Goal: Task Accomplishment & Management: Use online tool/utility

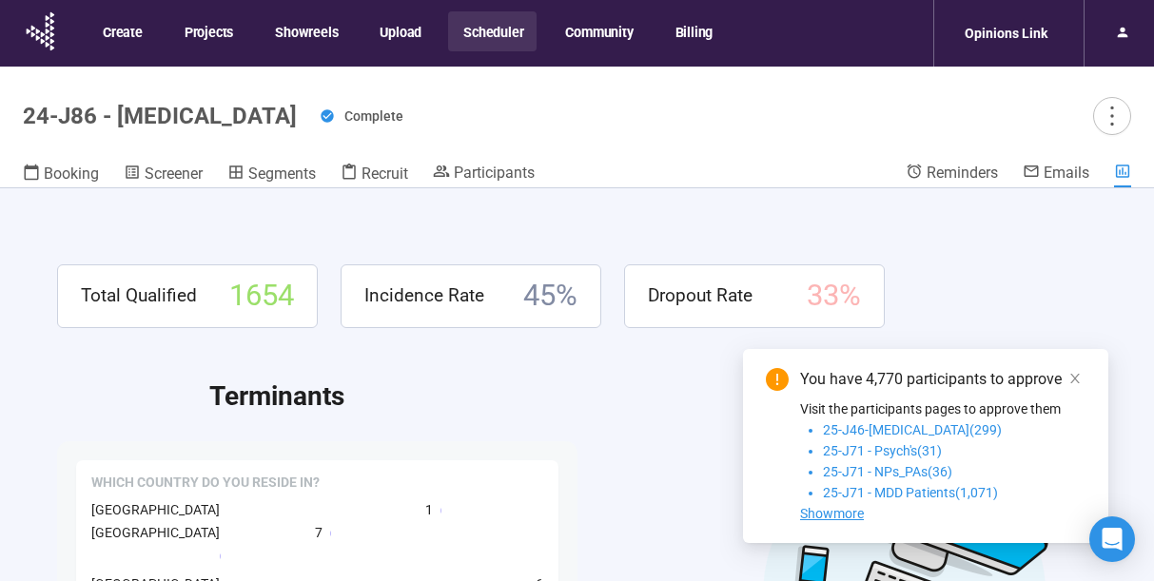
click at [496, 38] on button "Scheduler" at bounding box center [492, 31] width 89 height 40
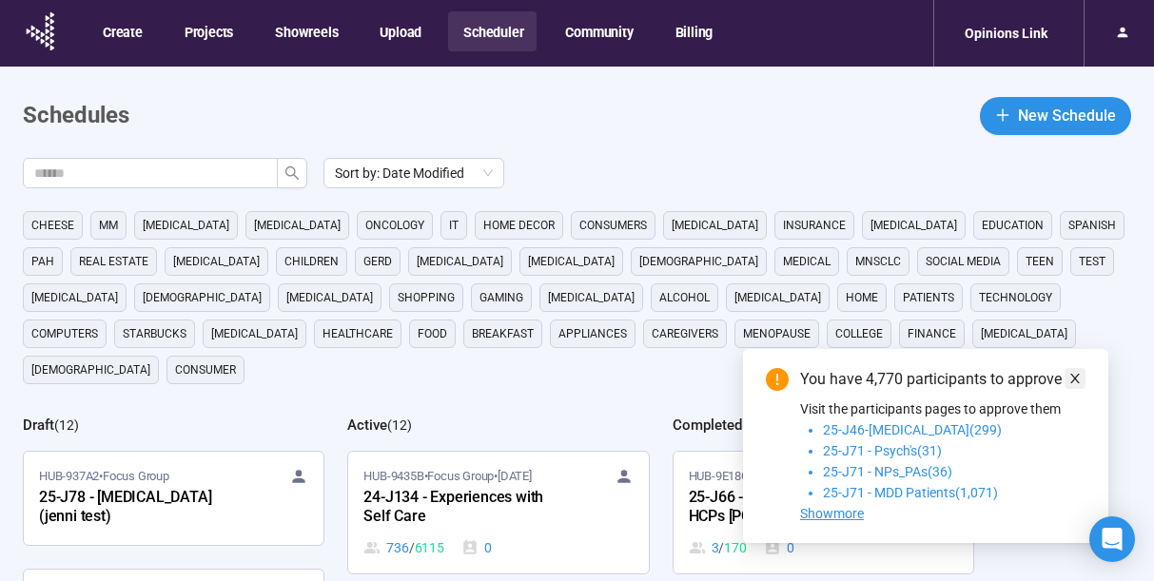
click at [1072, 376] on icon "close" at bounding box center [1075, 378] width 13 height 13
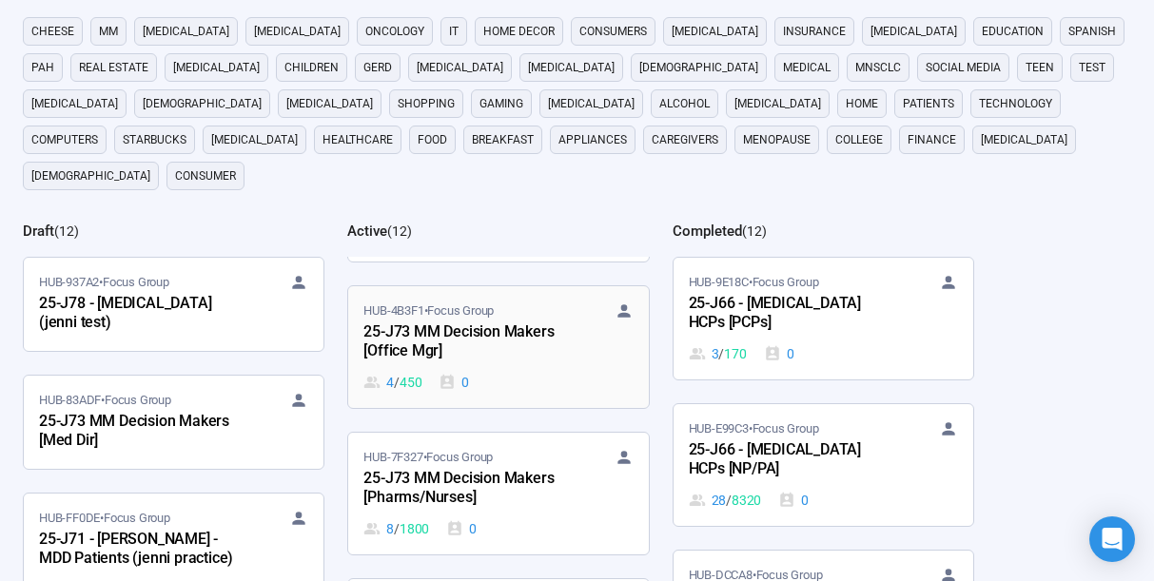
scroll to position [266, 0]
click at [481, 320] on div "25-J73 MM Decision Makers [Office Mgr]" at bounding box center [468, 342] width 209 height 44
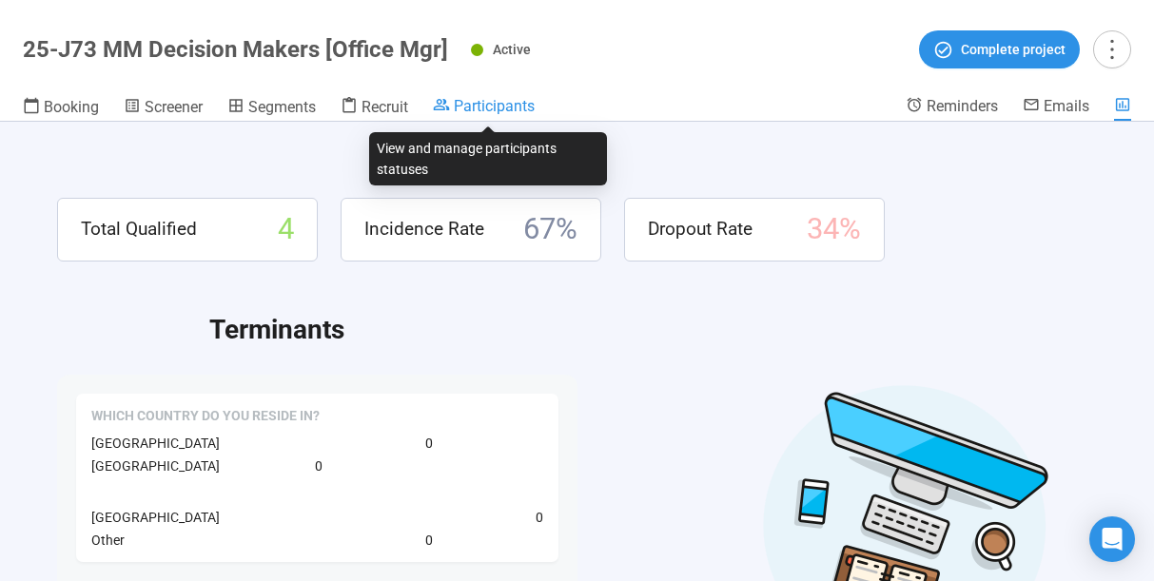
click at [491, 107] on span "Participants" at bounding box center [494, 106] width 81 height 18
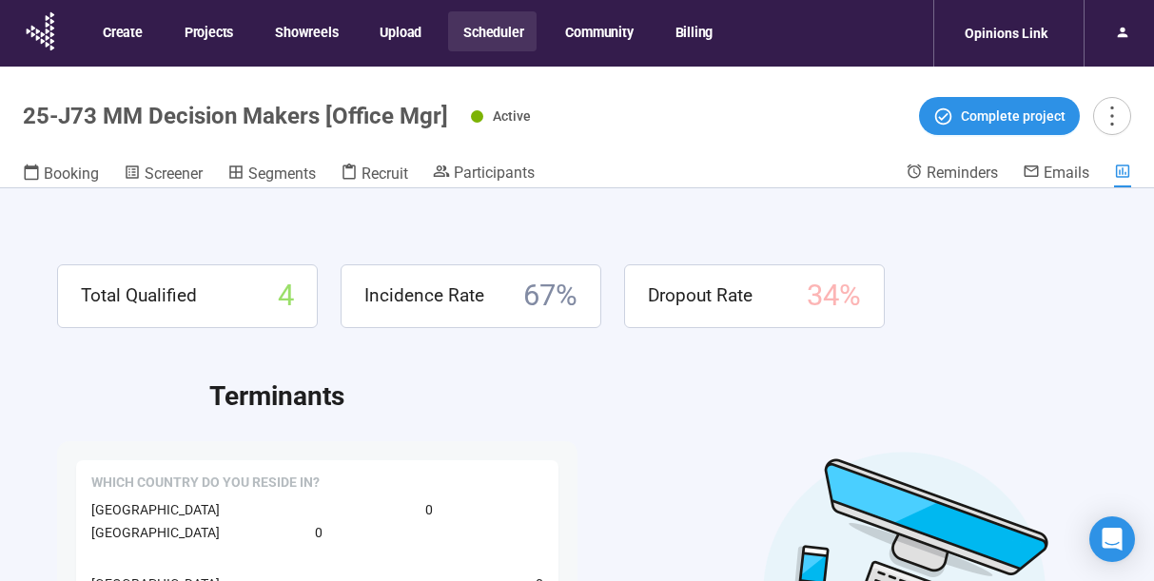
click at [515, 25] on button "Scheduler" at bounding box center [492, 31] width 89 height 40
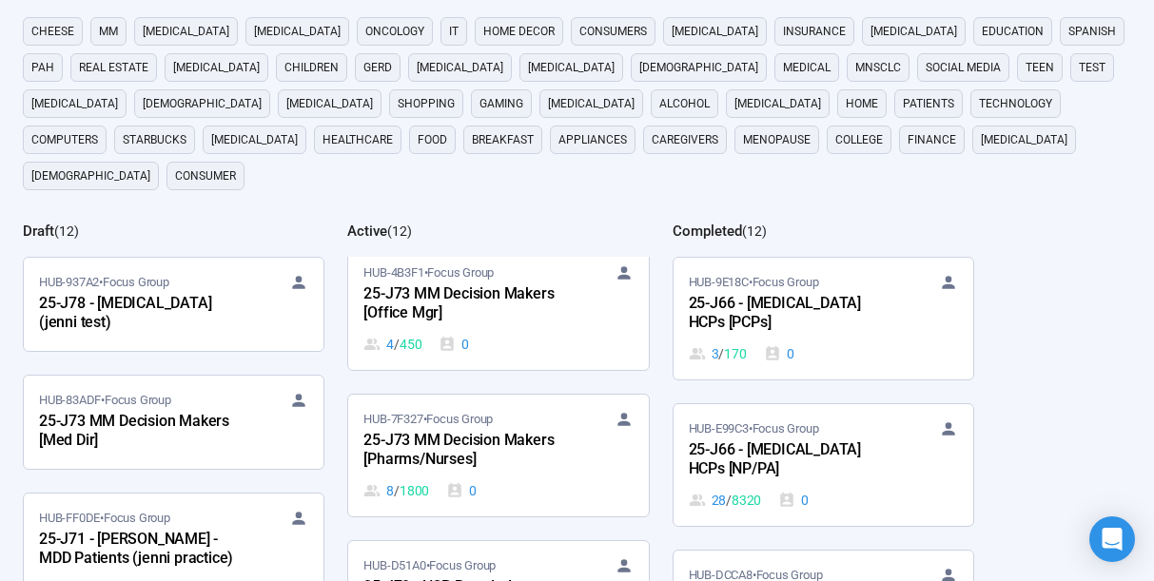
scroll to position [302, 0]
click at [501, 430] on div "25-J73 MM Decision Makers [Pharms/Nurses]" at bounding box center [468, 452] width 209 height 44
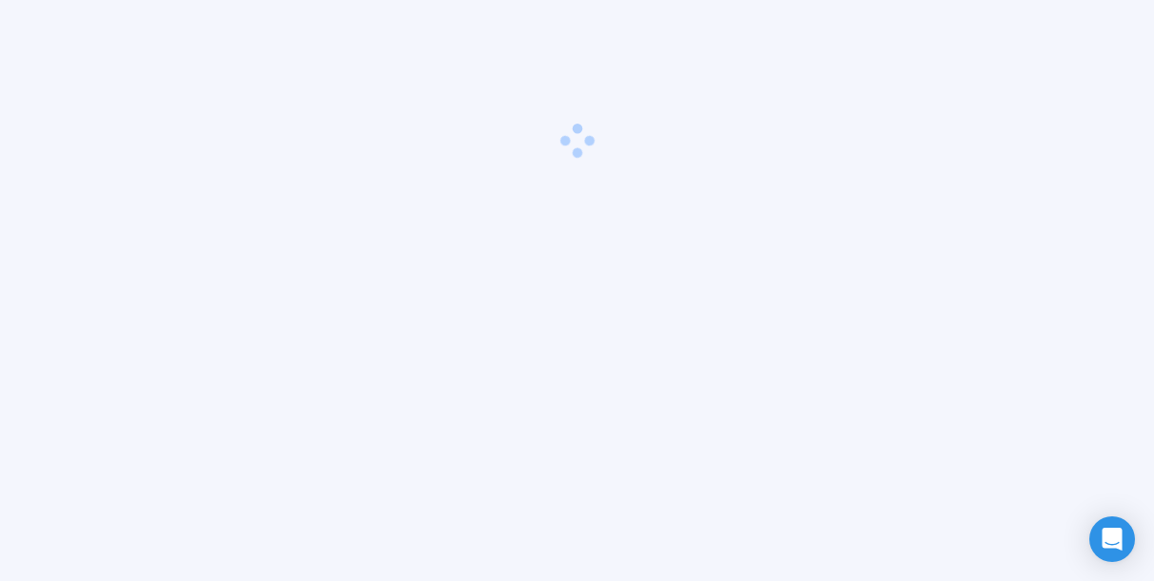
scroll to position [67, 0]
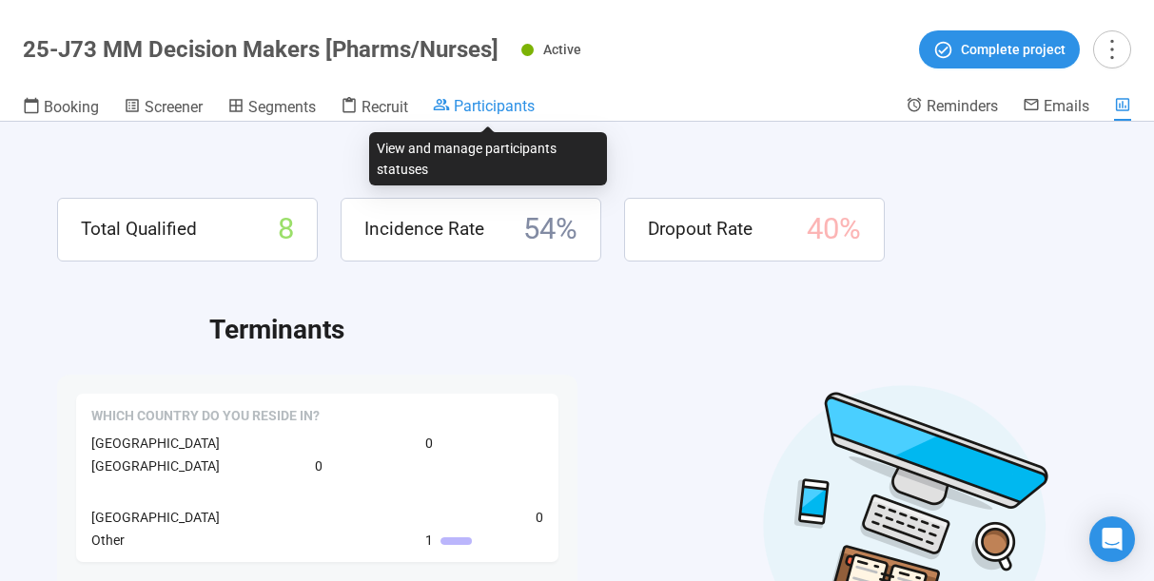
click at [486, 112] on span "Participants" at bounding box center [494, 106] width 81 height 18
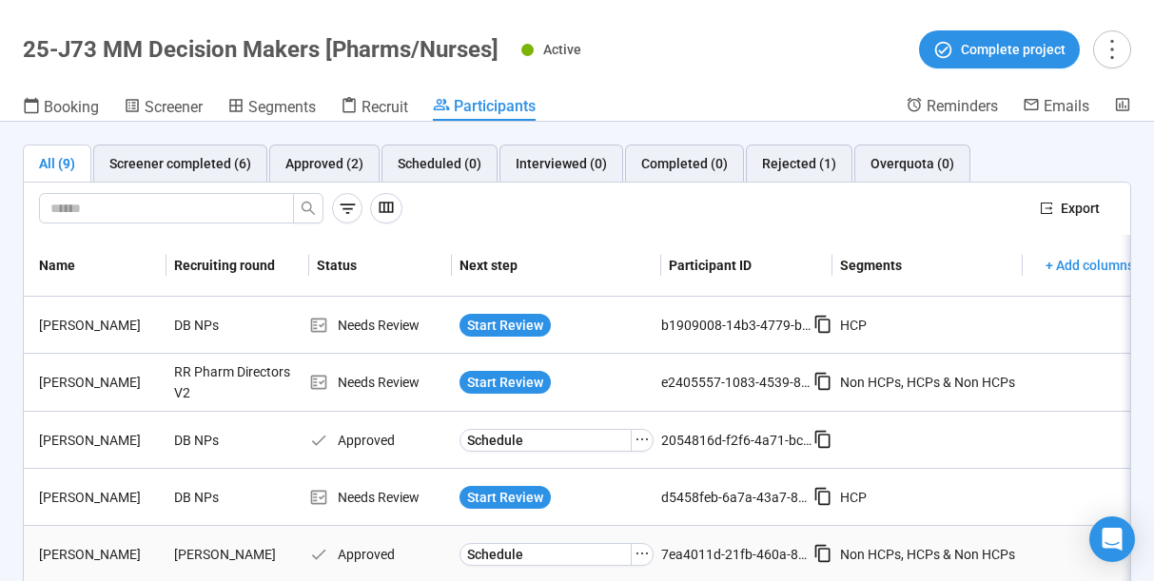
click at [436, 570] on td "Approved" at bounding box center [380, 554] width 143 height 57
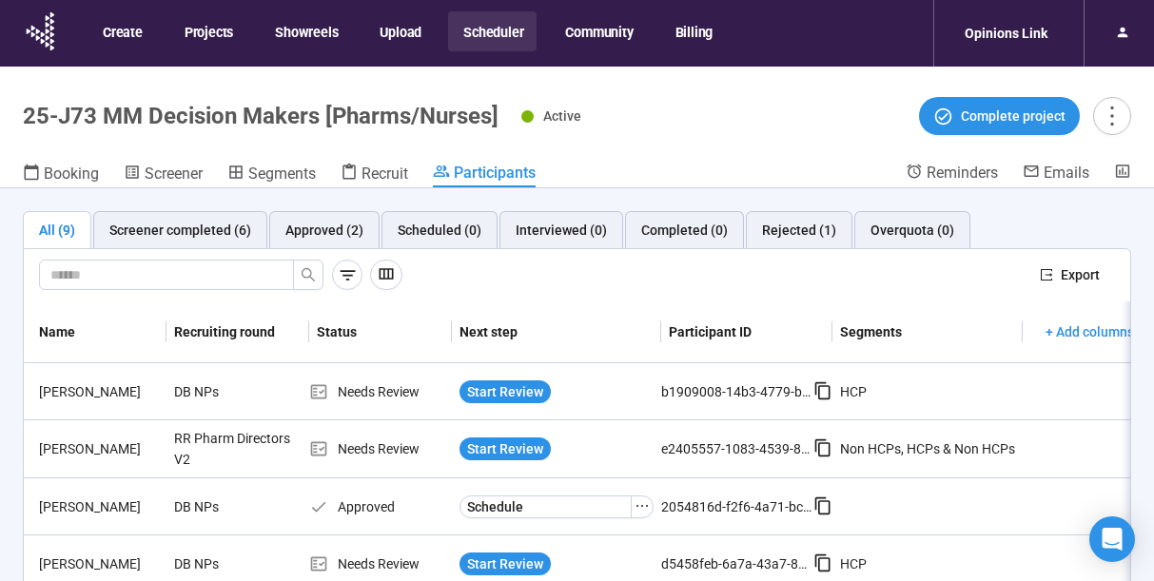
click at [482, 27] on button "Scheduler" at bounding box center [492, 31] width 89 height 40
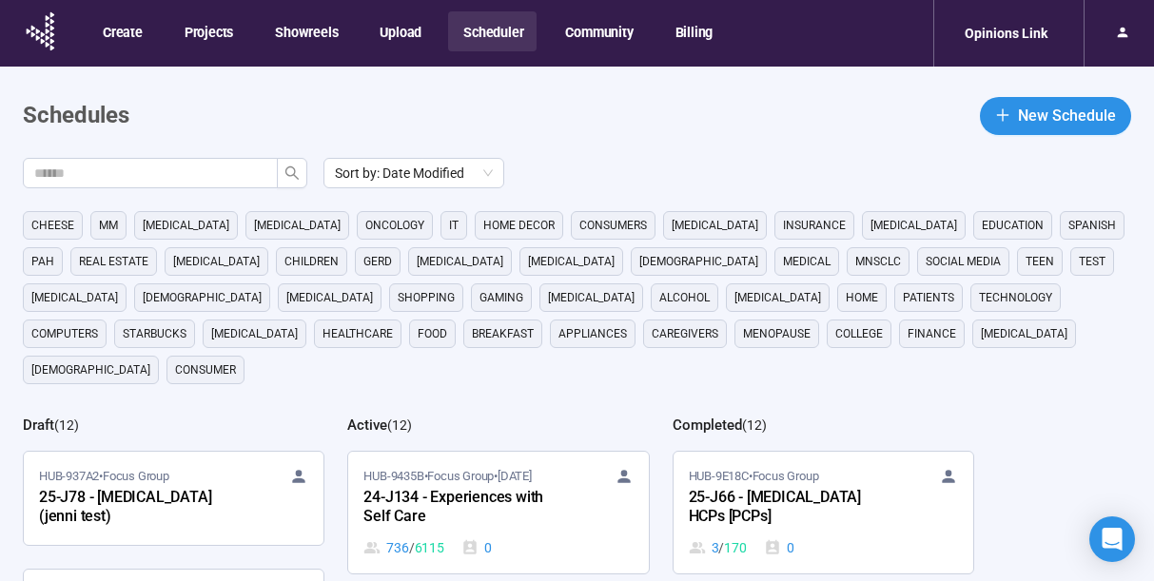
click at [473, 37] on button "Scheduler" at bounding box center [492, 31] width 89 height 40
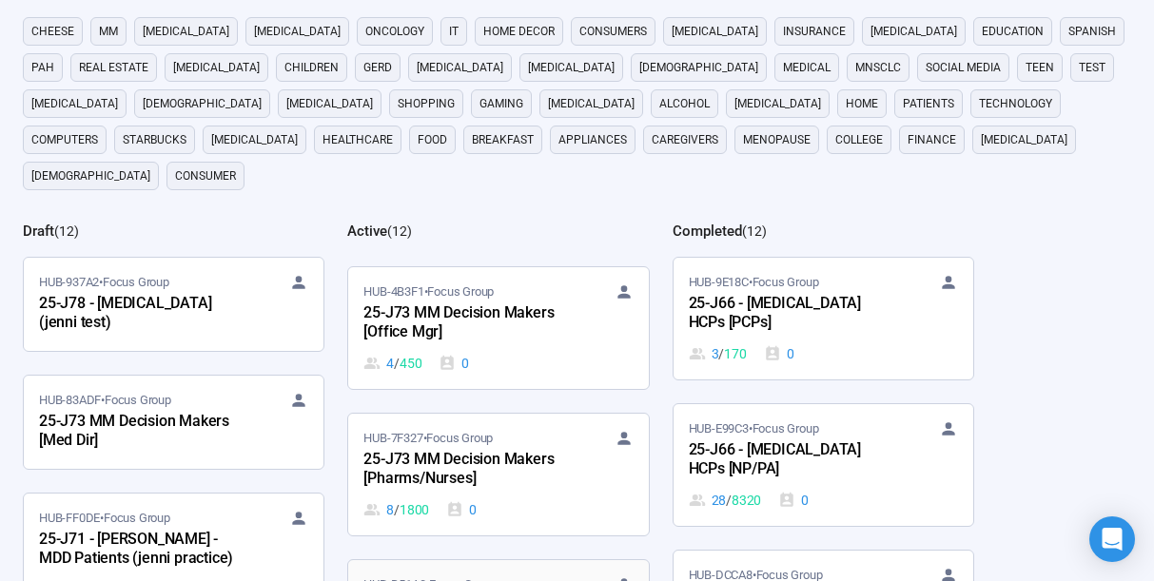
scroll to position [289, 0]
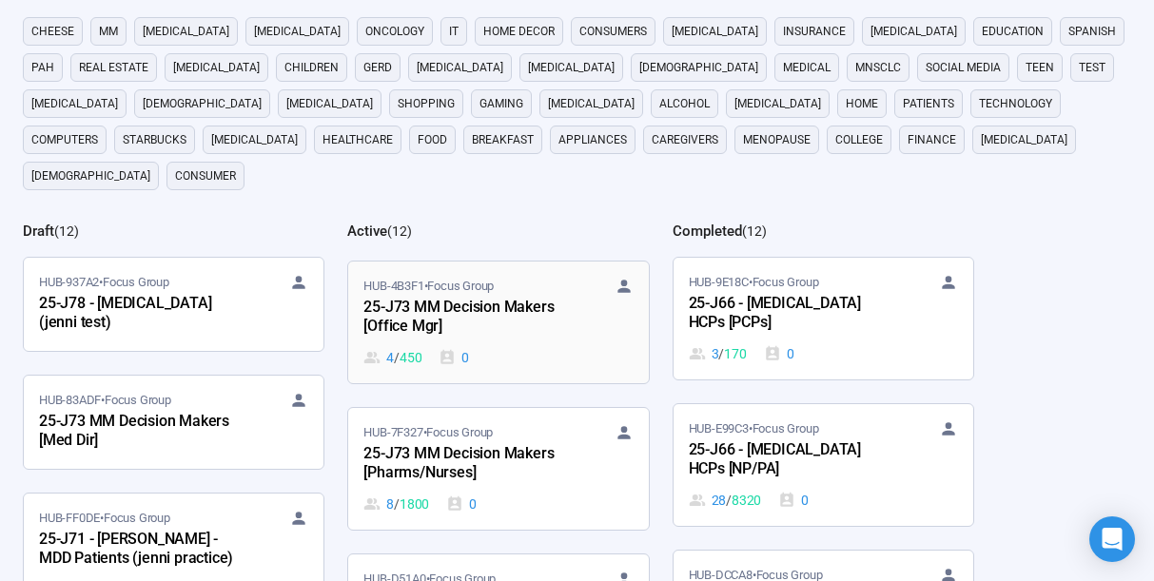
click at [448, 303] on div "25-J73 MM Decision Makers [Office Mgr]" at bounding box center [468, 318] width 209 height 44
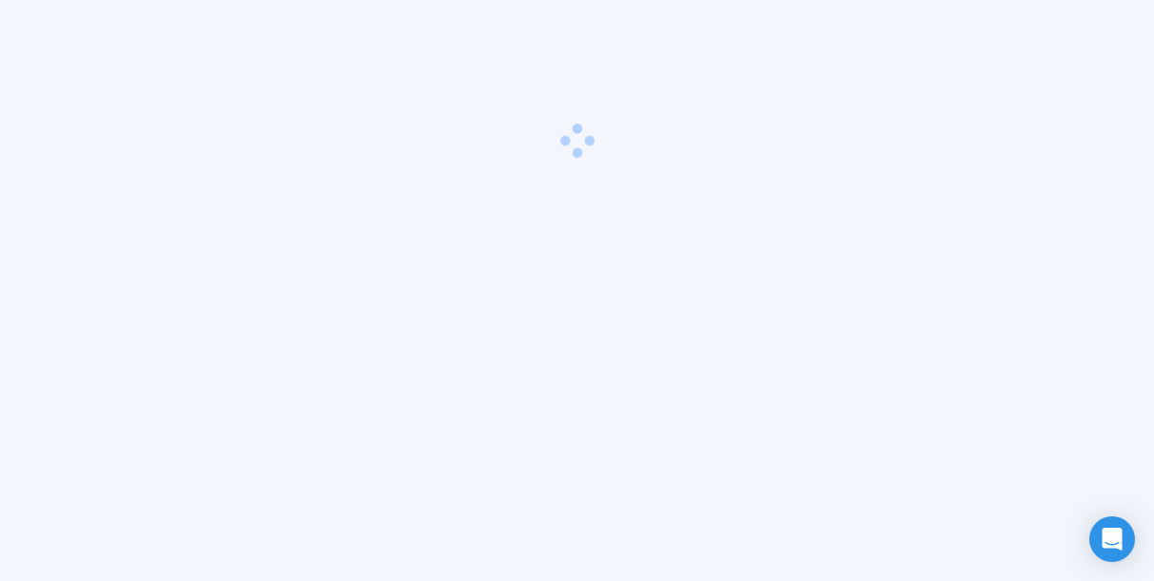
scroll to position [67, 0]
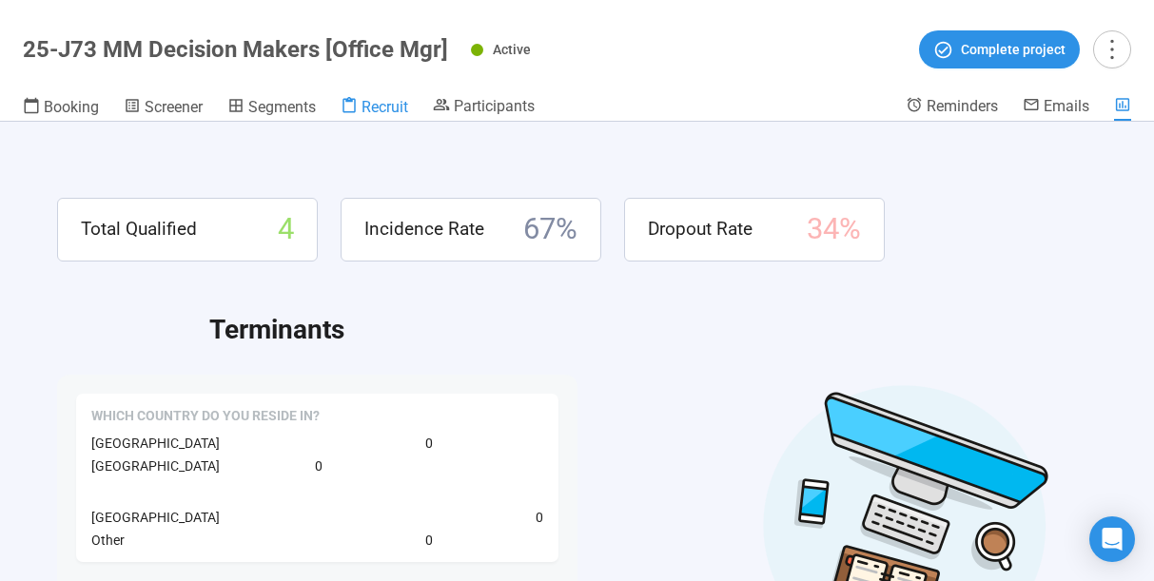
click at [388, 110] on span "Recruit" at bounding box center [385, 107] width 47 height 18
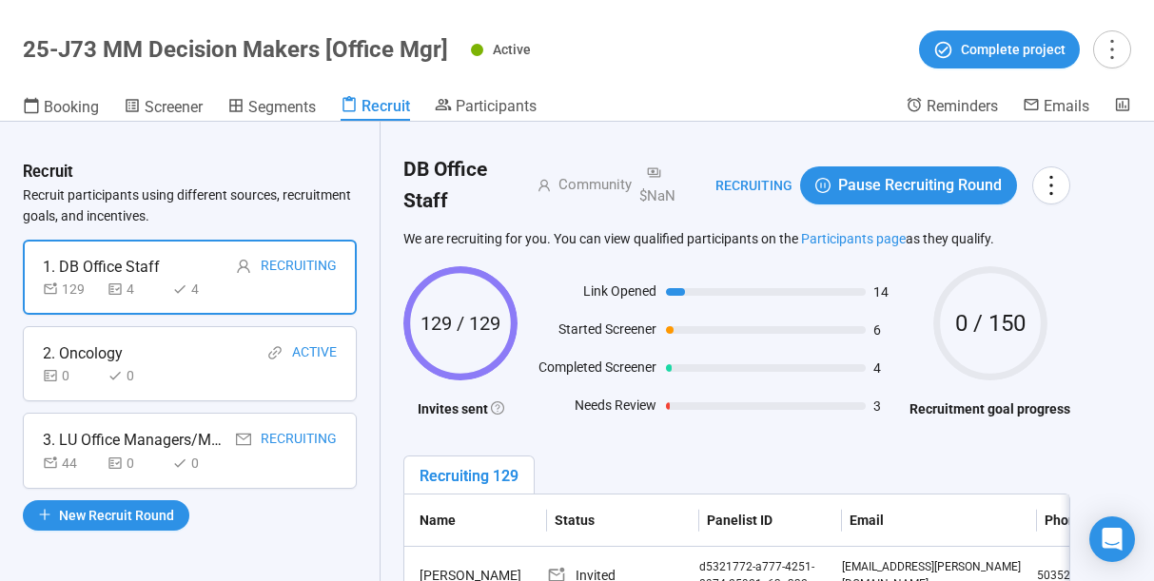
click at [220, 475] on div "3. LU Office Managers/Med directors Recruiting 44 0 0" at bounding box center [190, 450] width 334 height 75
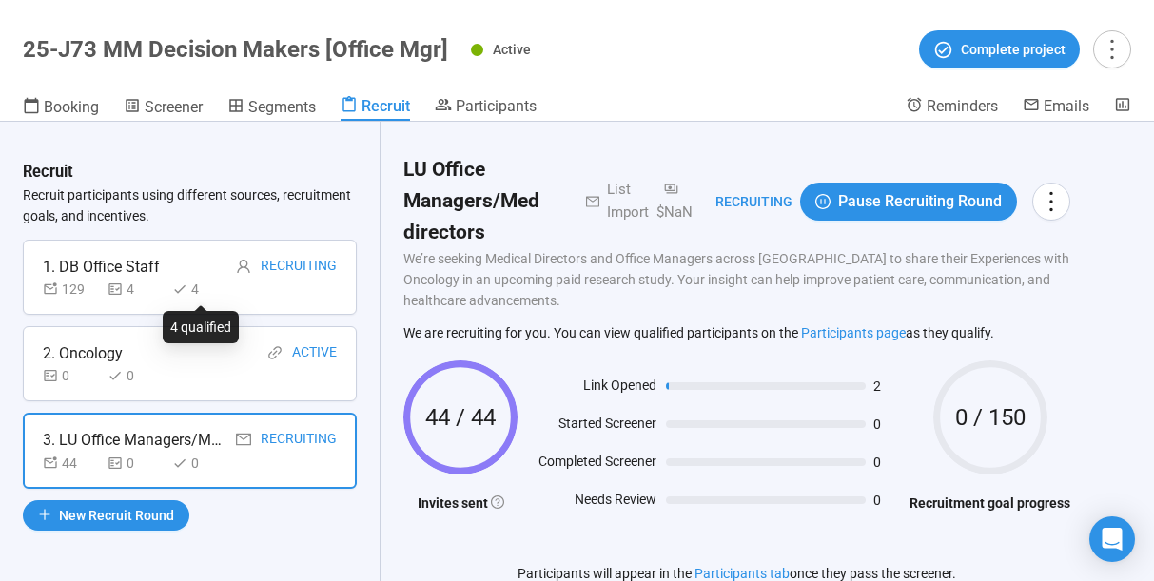
click at [189, 299] on div "4" at bounding box center [200, 289] width 57 height 21
